Goal: Information Seeking & Learning: Learn about a topic

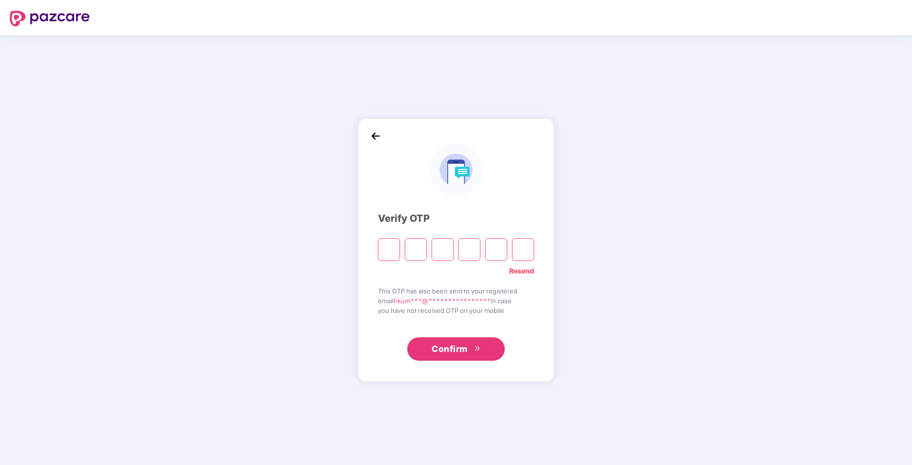
type input "*"
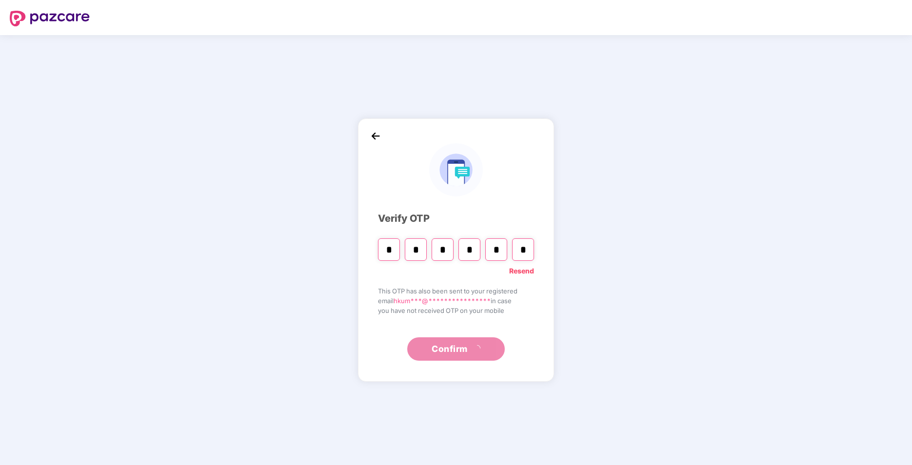
type input "*"
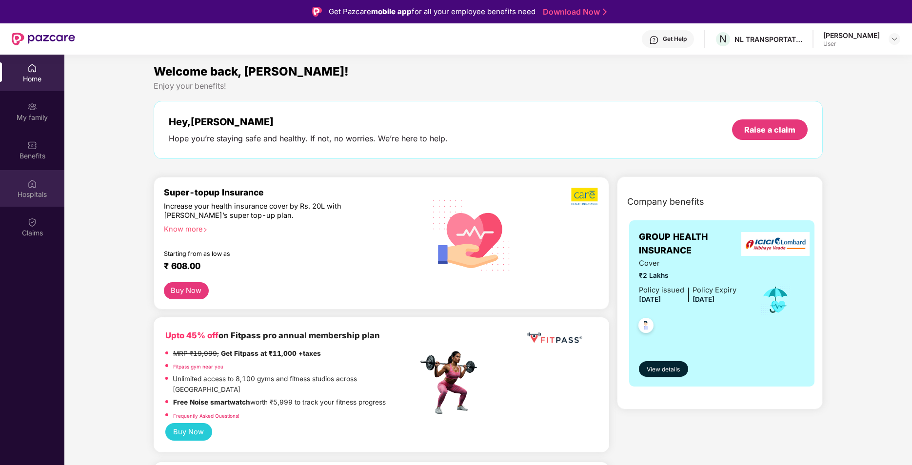
click at [38, 201] on div "Hospitals" at bounding box center [32, 188] width 64 height 37
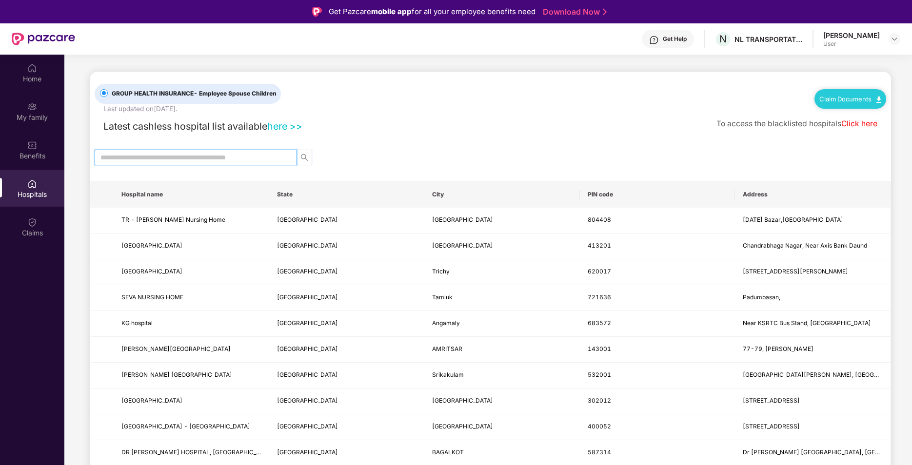
click at [214, 155] on input "text" at bounding box center [191, 157] width 183 height 11
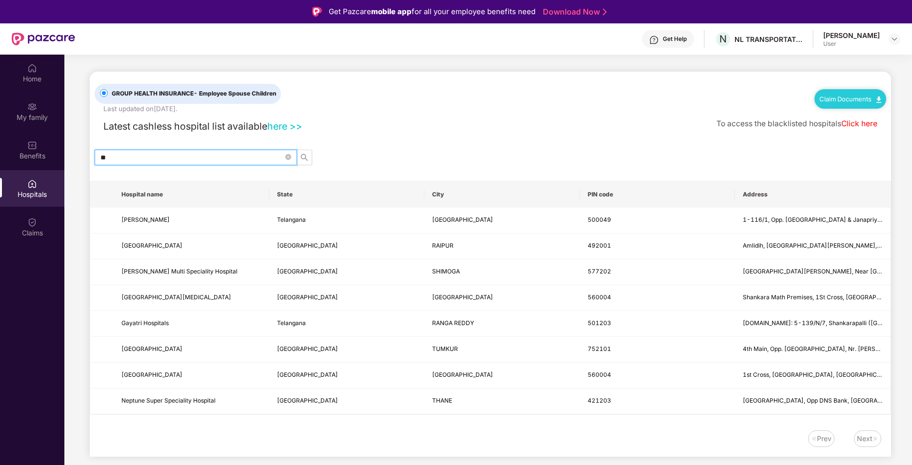
type input "*"
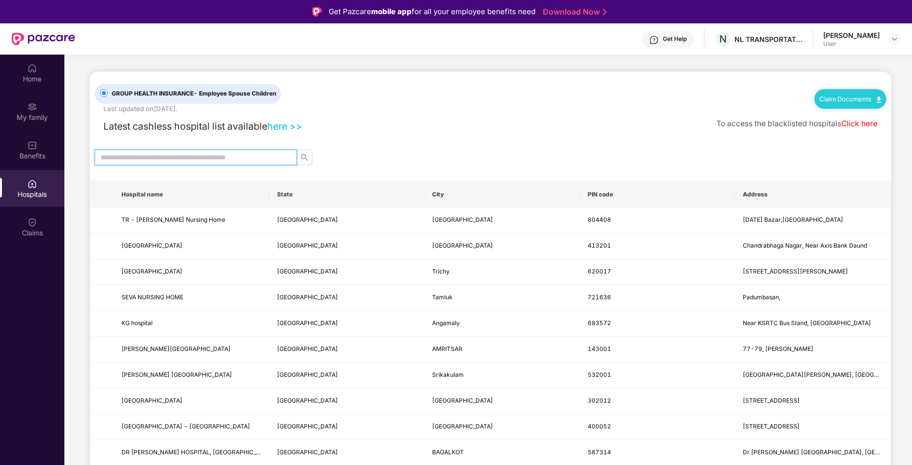
click at [232, 159] on input "text" at bounding box center [191, 157] width 183 height 11
type input "******"
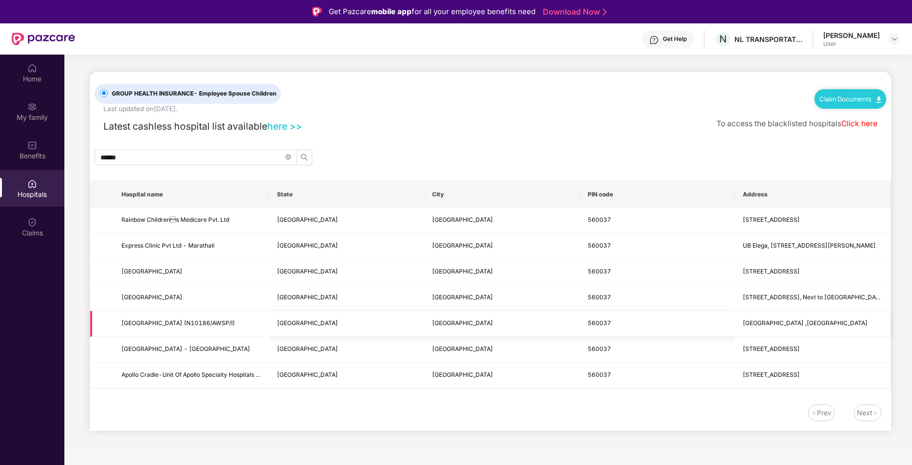
click at [773, 330] on td "[GEOGRAPHIC_DATA] ,[GEOGRAPHIC_DATA]" at bounding box center [813, 324] width 156 height 26
click at [218, 321] on span "[GEOGRAPHIC_DATA] (N10186/AWSP/I)" at bounding box center [178, 322] width 114 height 7
drag, startPoint x: 218, startPoint y: 321, endPoint x: 310, endPoint y: 321, distance: 92.2
click at [310, 321] on td "[GEOGRAPHIC_DATA]" at bounding box center [347, 324] width 156 height 26
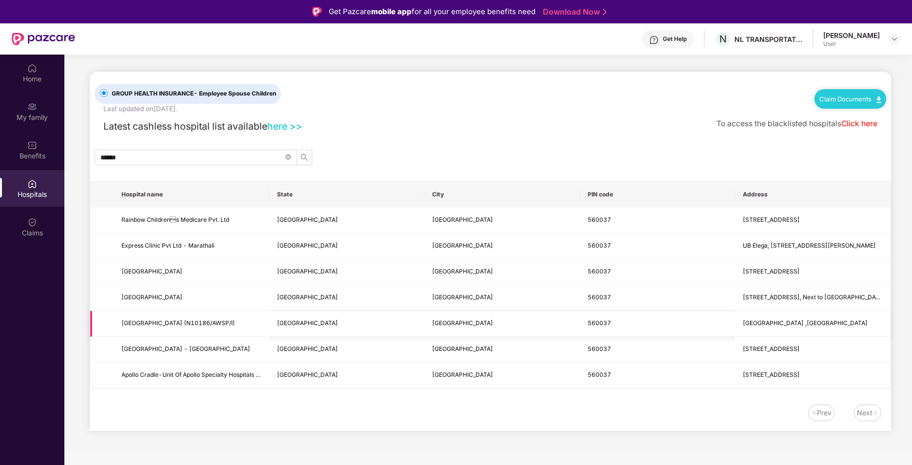
click at [321, 319] on td "[GEOGRAPHIC_DATA]" at bounding box center [347, 324] width 156 height 26
click at [41, 235] on div "Claims" at bounding box center [32, 233] width 64 height 10
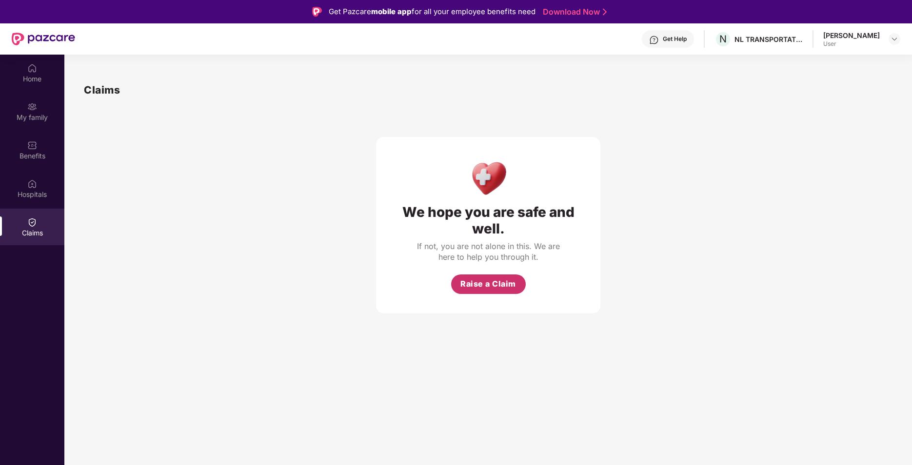
click at [490, 291] on button "Raise a Claim" at bounding box center [488, 285] width 75 height 20
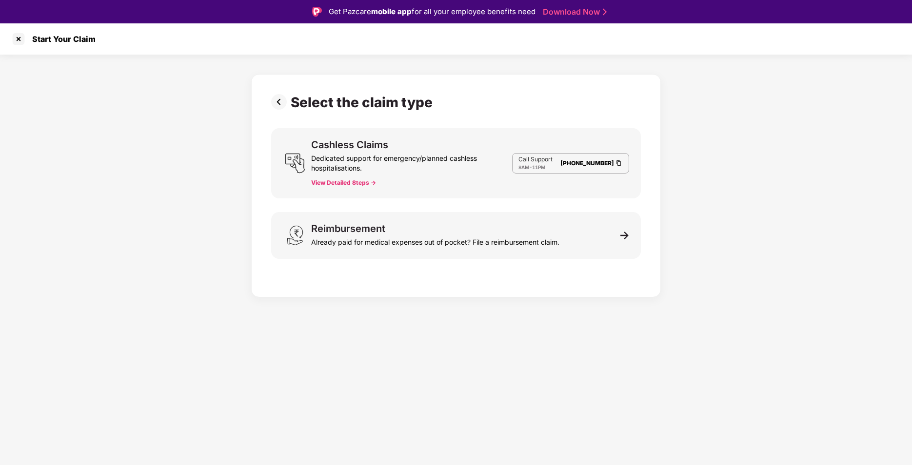
click at [345, 182] on button "View Detailed Steps ->" at bounding box center [343, 183] width 65 height 8
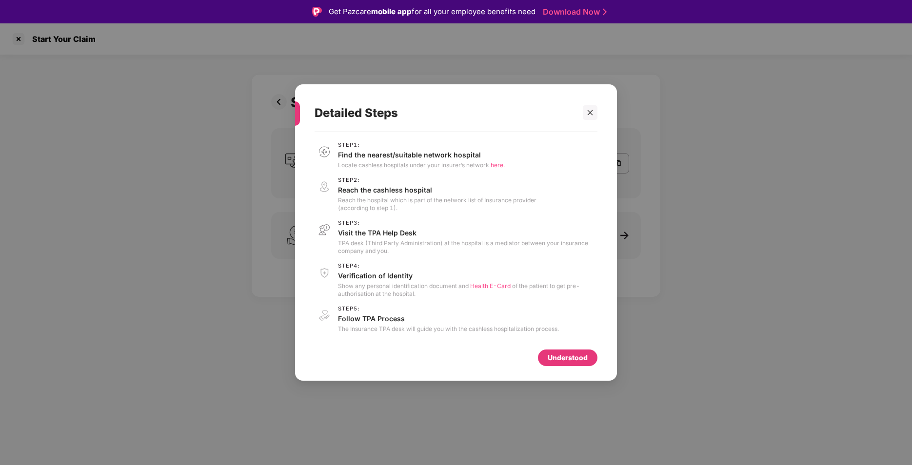
click at [486, 160] on div "Step 1 : Find the nearest/suitable network hospital Locate cashless hospitals u…" at bounding box center [421, 155] width 167 height 27
click at [592, 111] on icon "close" at bounding box center [590, 112] width 7 height 7
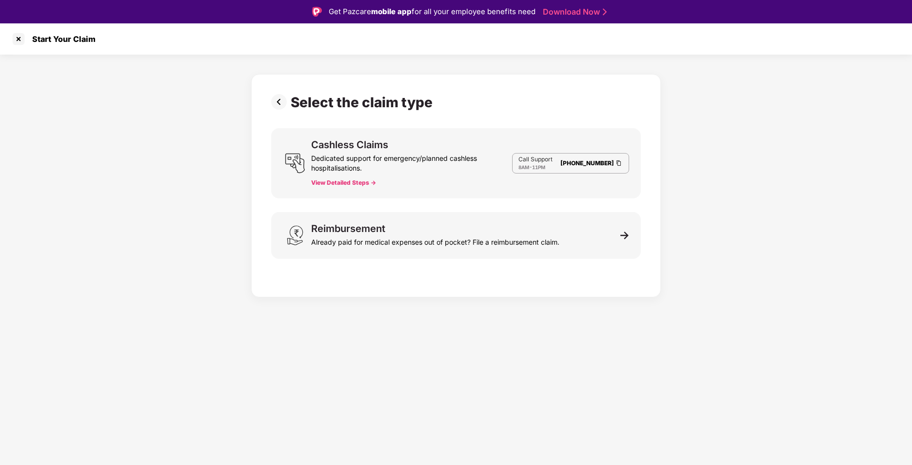
click at [415, 166] on div "Dedicated support for emergency/planned cashless hospitalisations." at bounding box center [411, 161] width 201 height 23
